Goal: Information Seeking & Learning: Check status

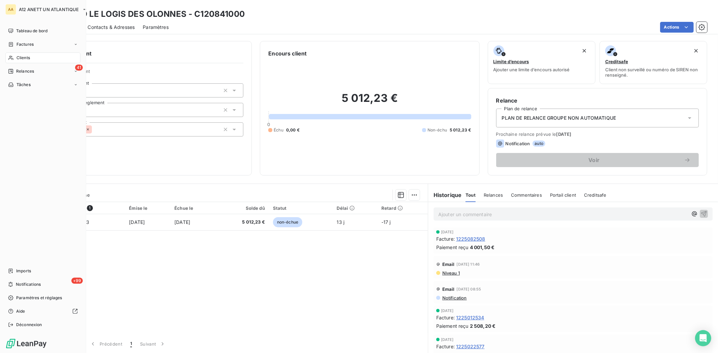
click at [20, 61] on span "Clients" at bounding box center [22, 58] width 13 height 6
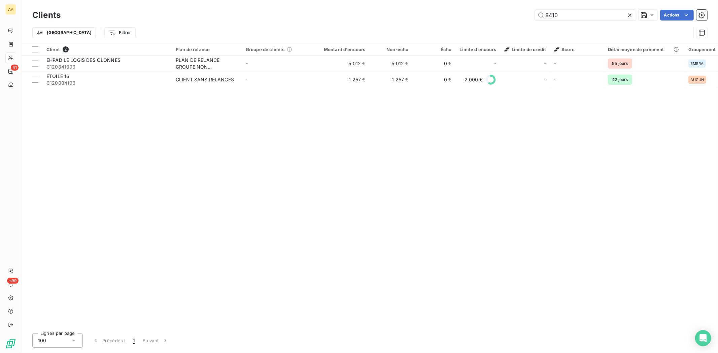
drag, startPoint x: 531, startPoint y: 9, endPoint x: 521, endPoint y: 15, distance: 11.7
click at [521, 11] on div "8410 Actions" at bounding box center [388, 15] width 638 height 11
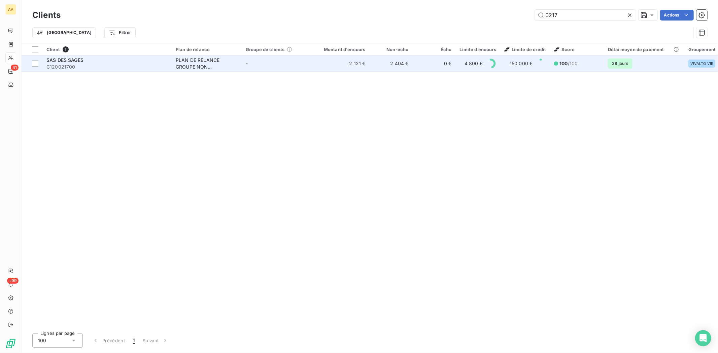
type input "0217"
click at [63, 59] on span "SAS DES SAGES" at bounding box center [64, 60] width 37 height 6
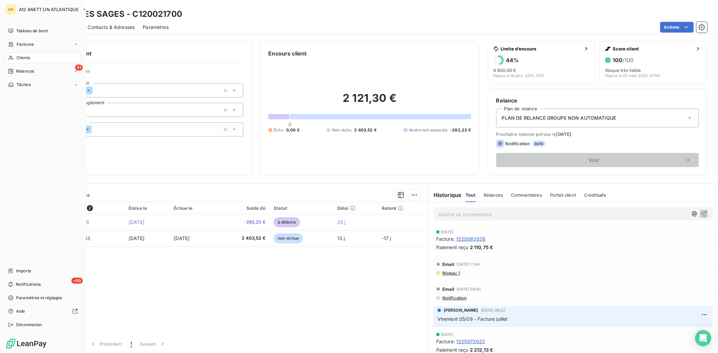
click at [28, 56] on span "Clients" at bounding box center [22, 58] width 13 height 6
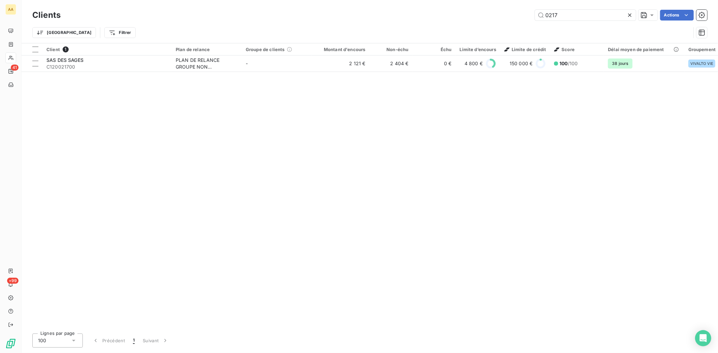
drag, startPoint x: 582, startPoint y: 16, endPoint x: 501, endPoint y: 33, distance: 82.7
click at [487, 24] on div "Clients 0217 Actions Trier Filtrer" at bounding box center [369, 25] width 675 height 35
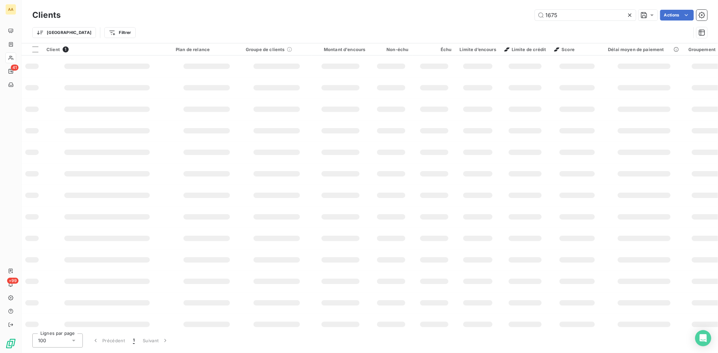
type input "1675"
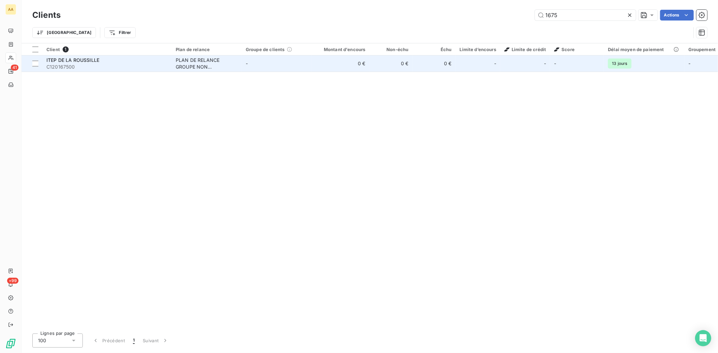
click at [67, 65] on span "C120167500" at bounding box center [106, 67] width 121 height 7
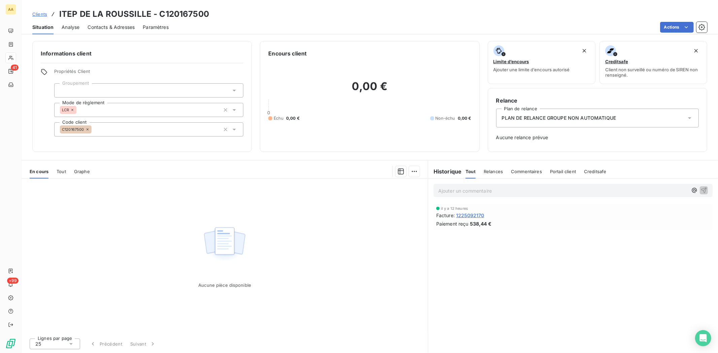
click at [466, 214] on span "1225092170" at bounding box center [470, 215] width 28 height 7
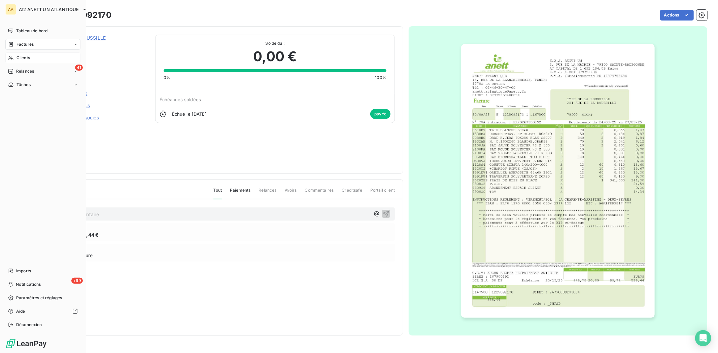
click at [17, 57] on span "Clients" at bounding box center [22, 58] width 13 height 6
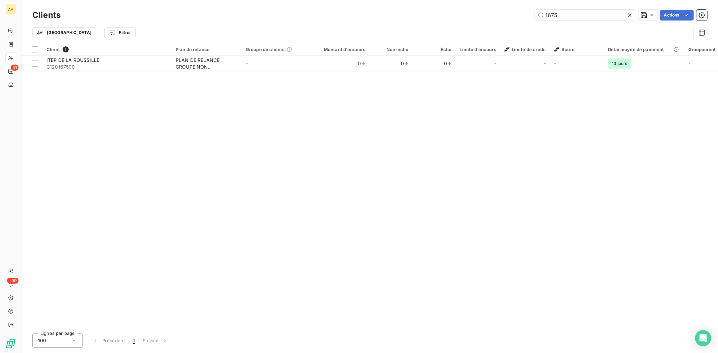
drag, startPoint x: 561, startPoint y: 17, endPoint x: 532, endPoint y: 15, distance: 28.7
click at [532, 15] on div "1675 Actions" at bounding box center [388, 15] width 638 height 11
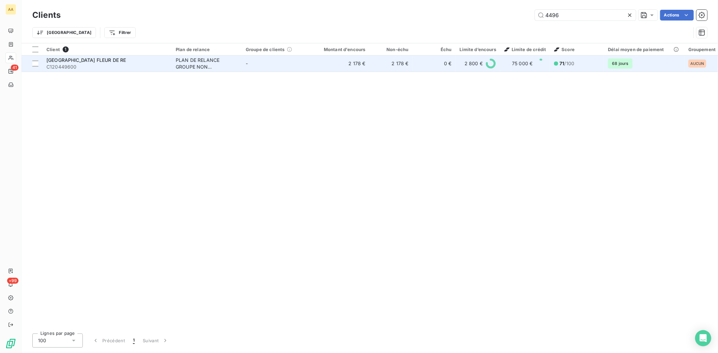
type input "4496"
click at [58, 62] on span "[GEOGRAPHIC_DATA] FLEUR DE RE" at bounding box center [85, 60] width 79 height 6
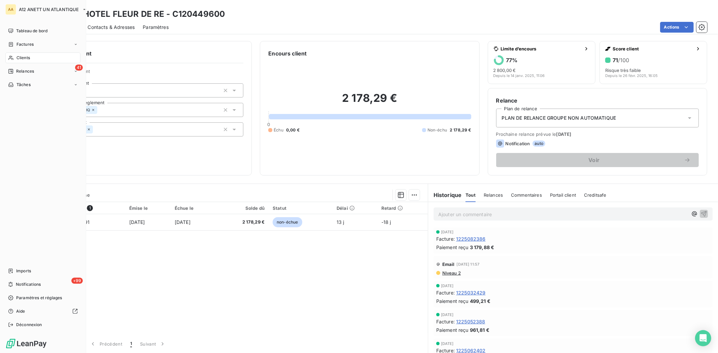
drag, startPoint x: 22, startPoint y: 56, endPoint x: 38, endPoint y: 56, distance: 15.5
click at [23, 56] on span "Clients" at bounding box center [22, 58] width 13 height 6
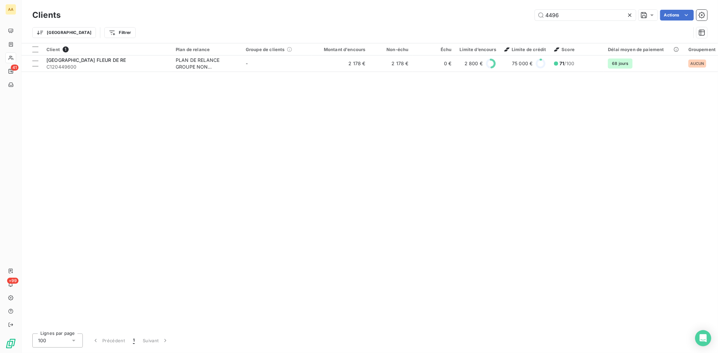
drag, startPoint x: 567, startPoint y: 11, endPoint x: 492, endPoint y: 9, distance: 75.4
click at [494, 10] on div "4496 Actions" at bounding box center [388, 15] width 638 height 11
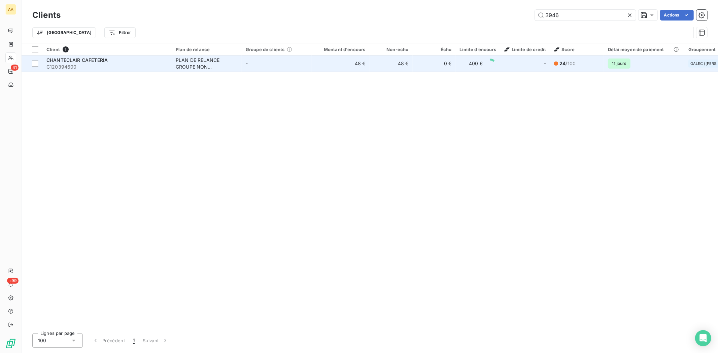
type input "3946"
click at [67, 60] on span "CHANTECLAIR CAFETERIA" at bounding box center [76, 60] width 61 height 6
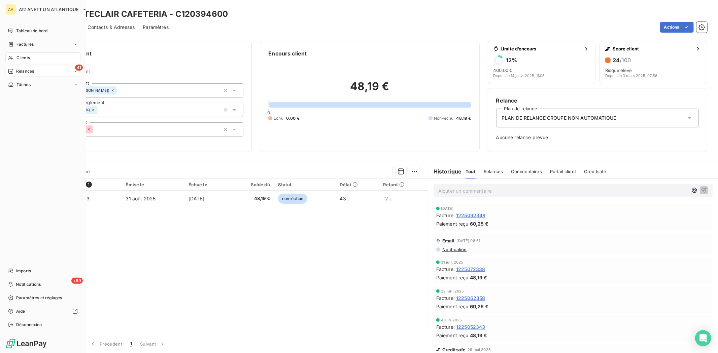
click at [20, 70] on span "Relances" at bounding box center [25, 71] width 18 height 6
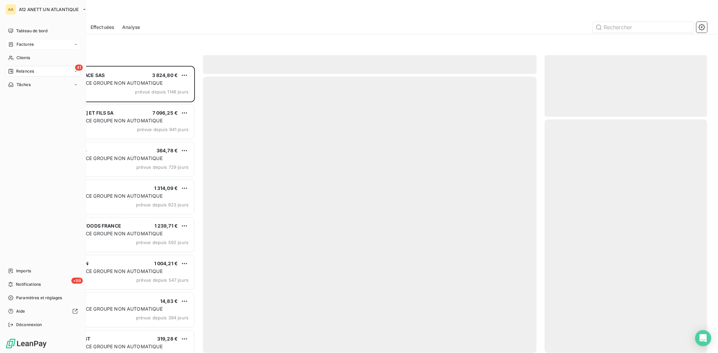
scroll to position [281, 157]
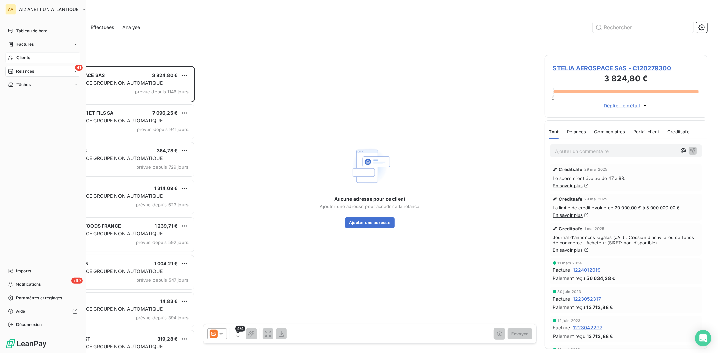
click at [23, 59] on span "Clients" at bounding box center [22, 58] width 13 height 6
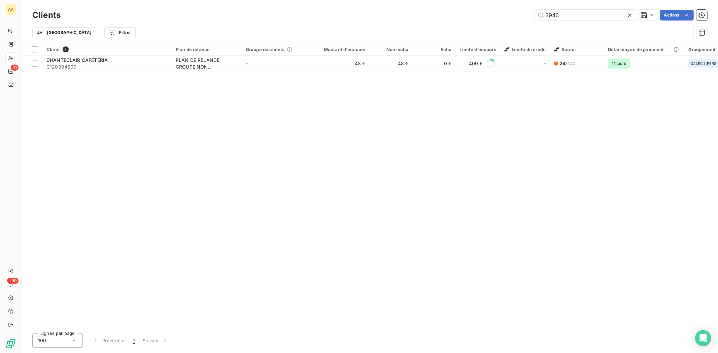
drag, startPoint x: 564, startPoint y: 15, endPoint x: 501, endPoint y: 26, distance: 63.2
click at [501, 26] on div "Clients 3946 Actions Trier Filtrer" at bounding box center [369, 25] width 675 height 35
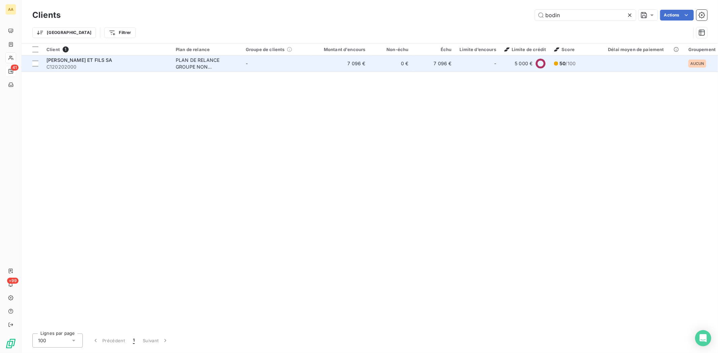
type input "bodin"
click at [69, 68] on span "C120202000" at bounding box center [106, 67] width 121 height 7
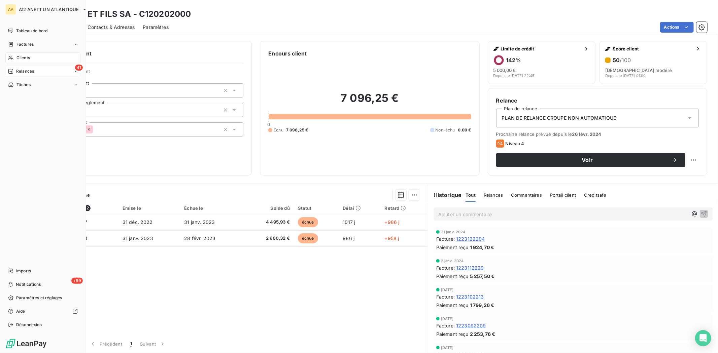
click at [25, 59] on span "Clients" at bounding box center [22, 58] width 13 height 6
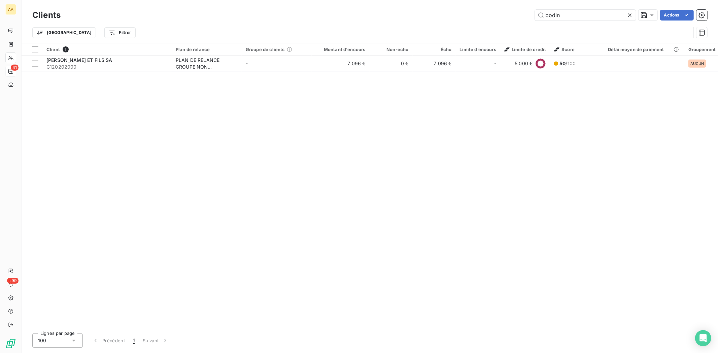
drag, startPoint x: 569, startPoint y: 14, endPoint x: 527, endPoint y: 22, distance: 43.2
click at [527, 22] on div "Clients bodin Actions Trier Filtrer" at bounding box center [369, 25] width 675 height 35
type input "8462"
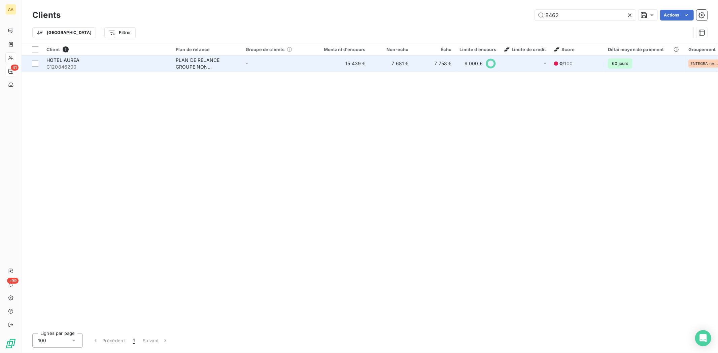
click at [68, 64] on span "C120846200" at bounding box center [106, 67] width 121 height 7
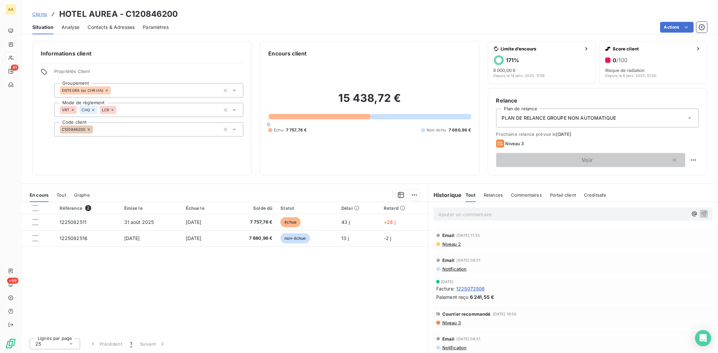
click at [394, 290] on div "Référence 2 Émise le Échue le Solde dû Statut Délai Retard 1225082511 [DATE] [D…" at bounding box center [225, 267] width 406 height 131
click at [565, 213] on p "Ajouter un commentaire ﻿" at bounding box center [562, 214] width 249 height 8
